Goal: Information Seeking & Learning: Learn about a topic

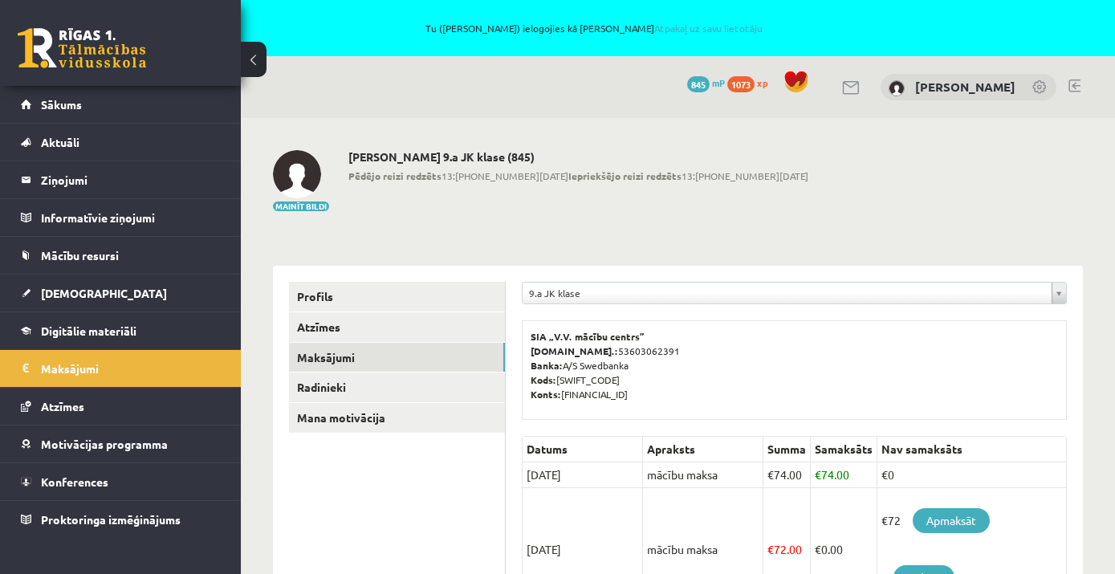
scroll to position [268, 0]
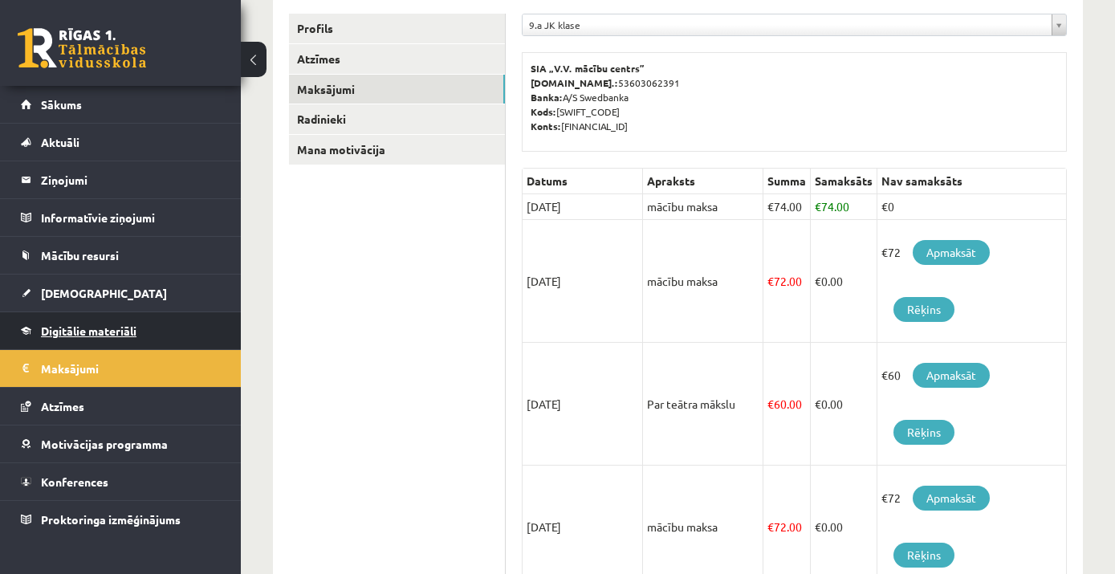
click at [83, 336] on span "Digitālie materiāli" at bounding box center [89, 330] width 96 height 14
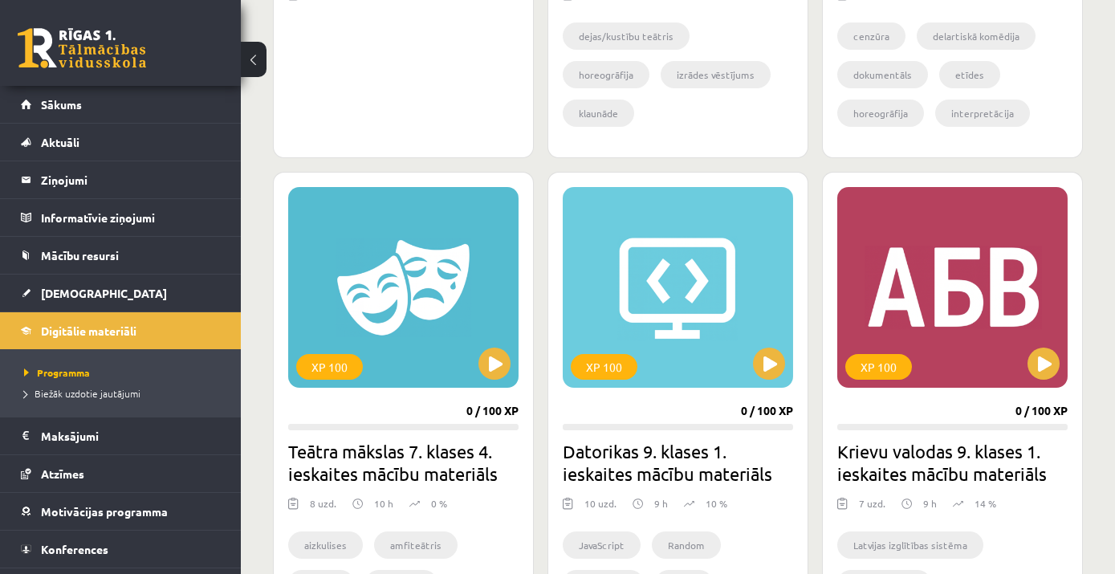
scroll to position [865, 0]
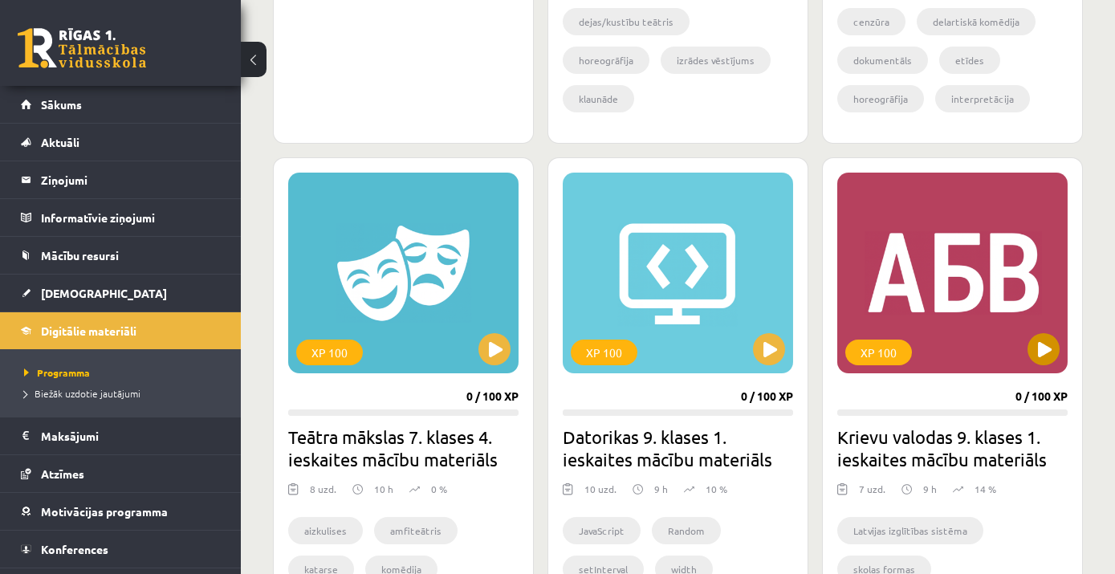
click at [914, 283] on div "XP 100" at bounding box center [952, 273] width 230 height 201
click at [913, 276] on div "XP 100" at bounding box center [952, 273] width 230 height 201
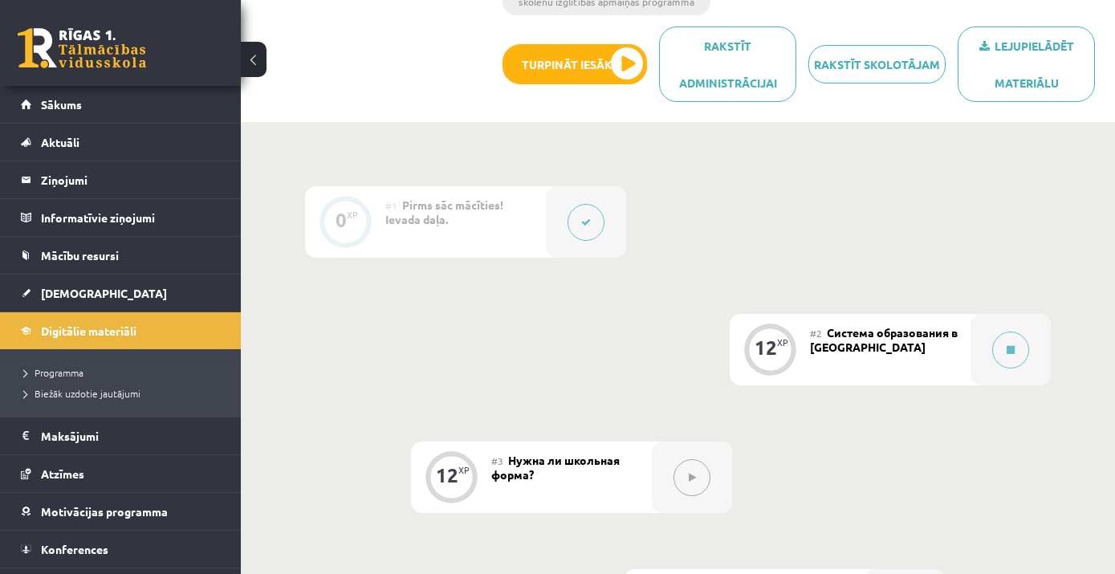
scroll to position [338, 0]
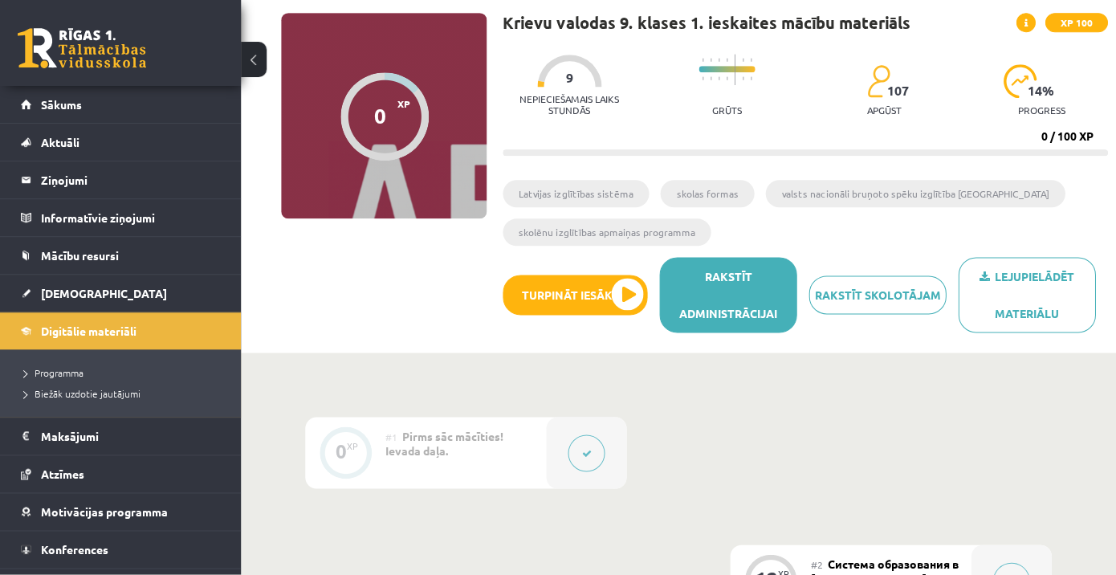
scroll to position [165, 0]
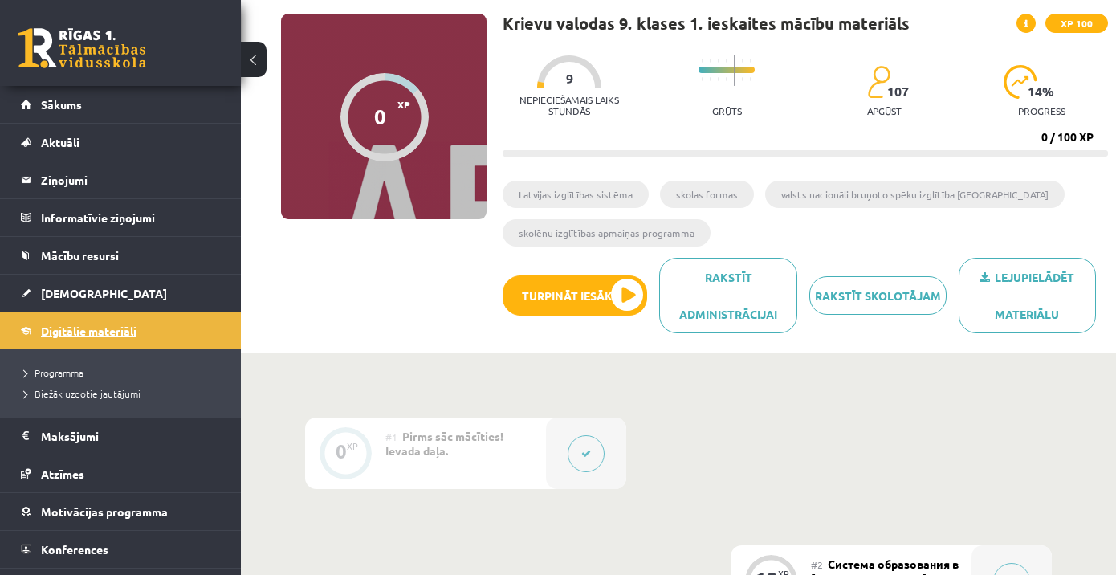
click at [56, 334] on span "Digitālie materiāli" at bounding box center [89, 330] width 96 height 14
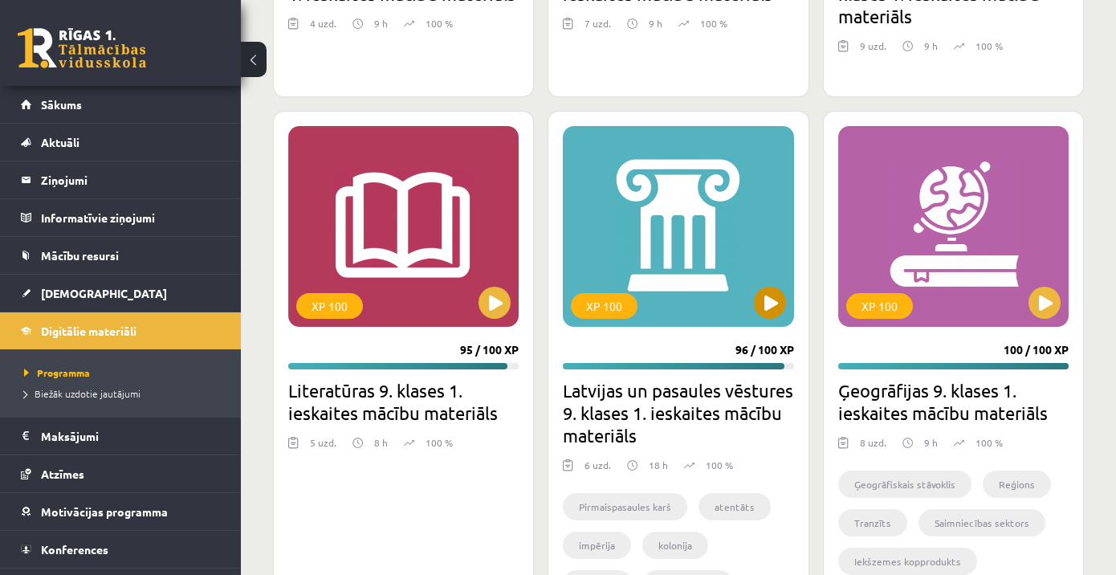
scroll to position [2760, 0]
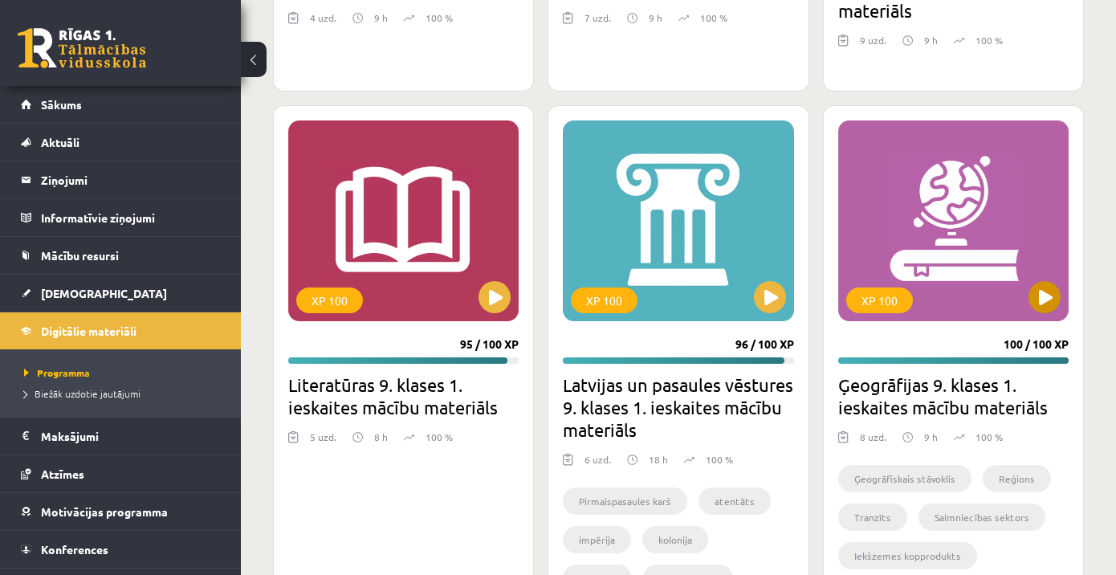
click at [911, 234] on div "XP 100" at bounding box center [953, 220] width 230 height 201
